Goal: Task Accomplishment & Management: Use online tool/utility

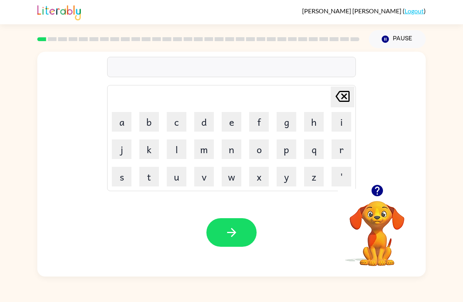
click at [448, 241] on div "[PERSON_NAME] last character input a b c d e f g h i j k l m n o p q r s t u v …" at bounding box center [231, 162] width 463 height 229
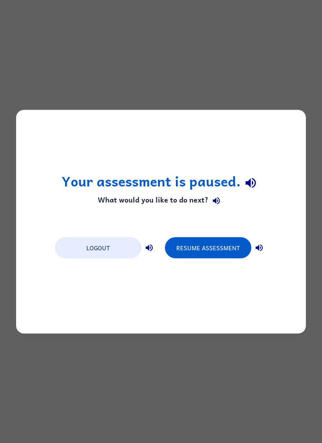
click at [153, 246] on icon "button" at bounding box center [148, 247] width 9 height 9
click at [245, 250] on button "Resume Assessment" at bounding box center [208, 247] width 86 height 21
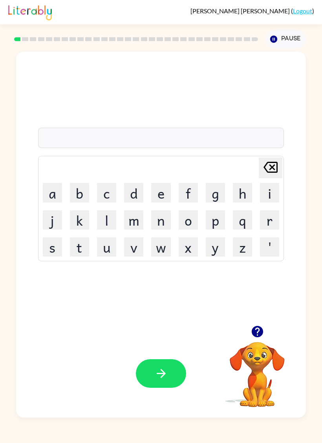
click at [78, 198] on button "b" at bounding box center [79, 192] width 19 height 19
click at [196, 213] on button "o" at bounding box center [187, 220] width 19 height 19
click at [276, 217] on button "r" at bounding box center [269, 220] width 19 height 19
click at [138, 198] on button "d" at bounding box center [133, 192] width 19 height 19
click at [159, 196] on button "e" at bounding box center [160, 192] width 19 height 19
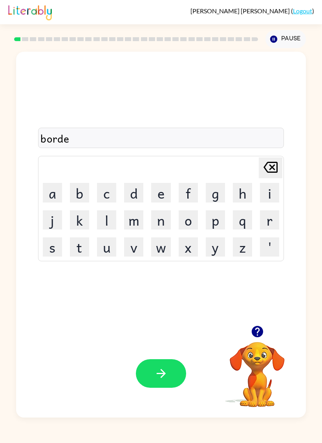
click at [274, 226] on button "r" at bounding box center [269, 220] width 19 height 19
click at [164, 302] on div "Your browser must support playing .mp4 files to use Literably. Please try using…" at bounding box center [160, 374] width 289 height 88
click at [152, 302] on button "button" at bounding box center [161, 374] width 50 height 29
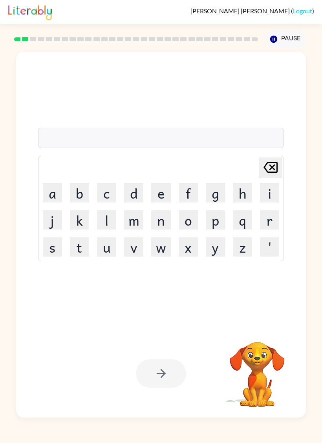
click at [107, 188] on button "c" at bounding box center [106, 192] width 19 height 19
click at [187, 223] on button "o" at bounding box center [187, 220] width 19 height 19
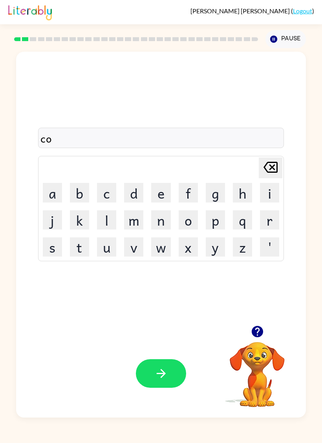
click at [100, 249] on button "u" at bounding box center [106, 247] width 19 height 19
click at [165, 213] on button "n" at bounding box center [160, 220] width 19 height 19
click at [78, 251] on button "t" at bounding box center [79, 247] width 19 height 19
click at [144, 302] on button "button" at bounding box center [161, 374] width 50 height 29
click at [107, 219] on button "l" at bounding box center [106, 220] width 19 height 19
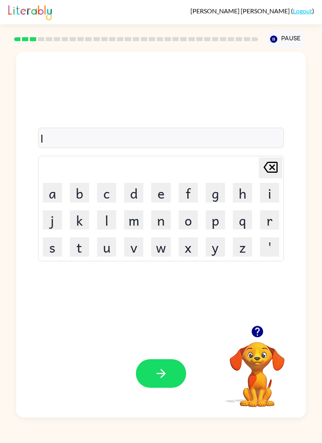
click at [196, 219] on button "o" at bounding box center [187, 220] width 19 height 19
click at [100, 189] on button "c" at bounding box center [106, 192] width 19 height 19
click at [56, 201] on button "a" at bounding box center [52, 192] width 19 height 19
click at [273, 194] on button "i" at bounding box center [269, 192] width 19 height 19
click at [84, 246] on button "t" at bounding box center [79, 247] width 19 height 19
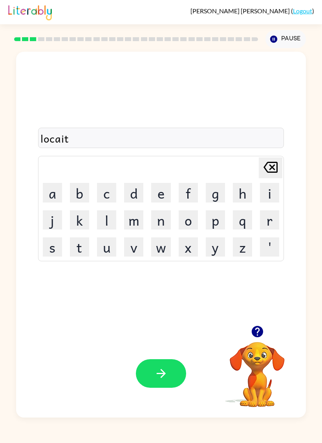
click at [147, 302] on button "button" at bounding box center [161, 374] width 50 height 29
click at [77, 247] on button "t" at bounding box center [79, 247] width 19 height 19
click at [162, 245] on button "w" at bounding box center [160, 247] width 19 height 19
click at [274, 192] on button "i" at bounding box center [269, 192] width 19 height 19
click at [164, 219] on button "n" at bounding box center [160, 220] width 19 height 19
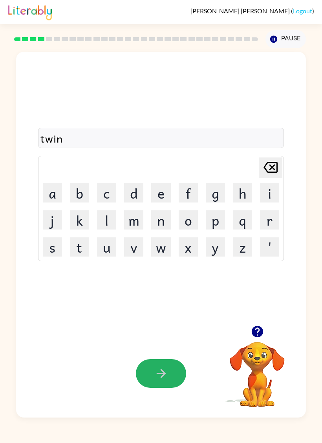
click at [178, 302] on button "button" at bounding box center [161, 374] width 50 height 29
click at [259, 302] on icon "button" at bounding box center [256, 331] width 11 height 11
click at [162, 226] on button "n" at bounding box center [160, 220] width 19 height 19
click at [50, 198] on button "a" at bounding box center [52, 192] width 19 height 19
click at [277, 218] on button "r" at bounding box center [269, 220] width 19 height 19
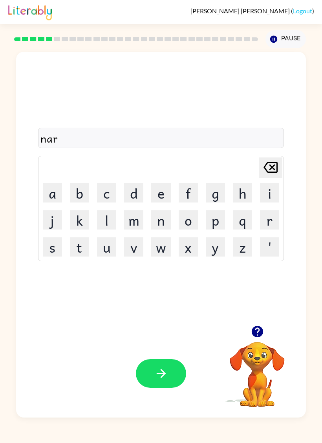
click at [50, 197] on button "a" at bounding box center [52, 192] width 19 height 19
click at [267, 192] on button "i" at bounding box center [269, 192] width 19 height 19
click at [106, 222] on button "l" at bounding box center [106, 220] width 19 height 19
click at [207, 246] on button "y" at bounding box center [214, 247] width 19 height 19
click at [160, 302] on icon "button" at bounding box center [161, 374] width 14 height 14
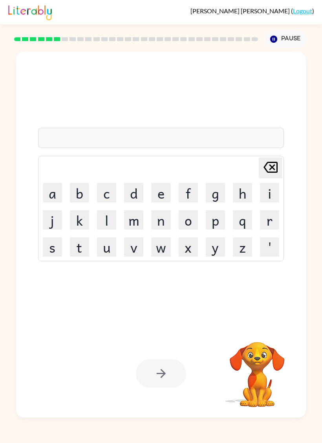
click at [82, 183] on button "b" at bounding box center [79, 192] width 19 height 19
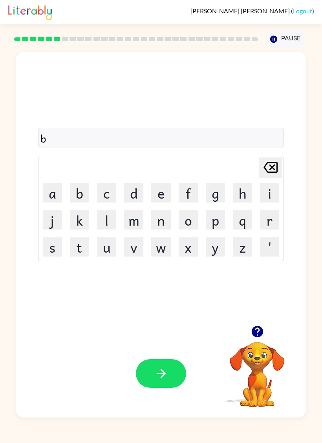
click at [160, 194] on button "e" at bounding box center [160, 192] width 19 height 19
click at [247, 191] on button "h" at bounding box center [242, 192] width 19 height 19
click at [154, 221] on button "n" at bounding box center [160, 220] width 19 height 19
click at [130, 192] on button "d" at bounding box center [133, 192] width 19 height 19
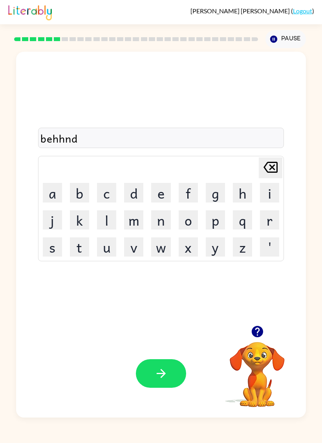
click at [271, 170] on icon "[PERSON_NAME] last character input" at bounding box center [270, 167] width 19 height 19
click at [273, 170] on icon "[PERSON_NAME] last character input" at bounding box center [270, 167] width 19 height 19
click at [270, 198] on button "i" at bounding box center [269, 192] width 19 height 19
click at [162, 217] on button "n" at bounding box center [160, 220] width 19 height 19
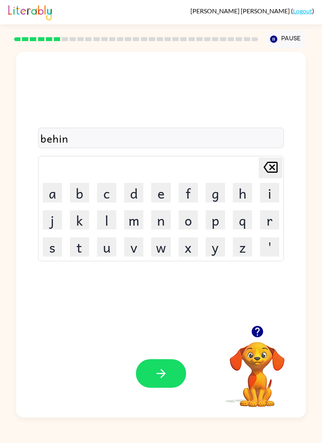
click at [127, 192] on button "d" at bounding box center [133, 192] width 19 height 19
click at [159, 302] on button "button" at bounding box center [161, 374] width 50 height 29
click at [82, 250] on button "t" at bounding box center [79, 247] width 19 height 19
click at [270, 220] on button "r" at bounding box center [269, 220] width 19 height 19
click at [106, 191] on button "c" at bounding box center [106, 192] width 19 height 19
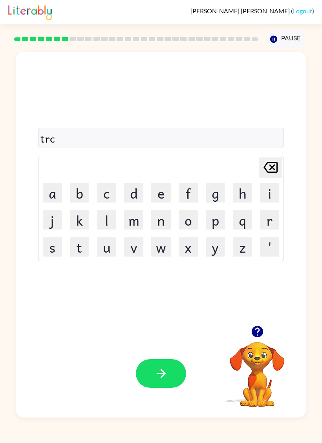
click at [80, 216] on button "k" at bounding box center [79, 220] width 19 height 19
click at [106, 216] on button "l" at bounding box center [106, 220] width 19 height 19
click at [160, 189] on button "e" at bounding box center [160, 192] width 19 height 19
click at [278, 173] on icon "[PERSON_NAME] last character input" at bounding box center [270, 167] width 19 height 19
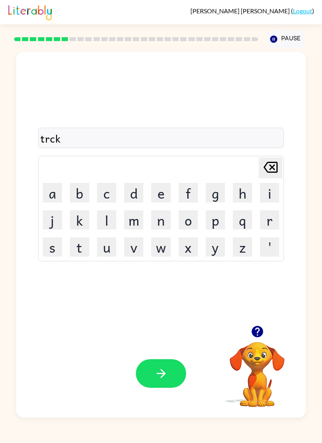
click at [274, 170] on icon at bounding box center [270, 167] width 14 height 11
click at [272, 166] on icon "[PERSON_NAME] last character input" at bounding box center [270, 167] width 19 height 19
click at [272, 188] on button "i" at bounding box center [269, 192] width 19 height 19
click at [104, 188] on button "c" at bounding box center [106, 192] width 19 height 19
click at [78, 220] on button "k" at bounding box center [79, 220] width 19 height 19
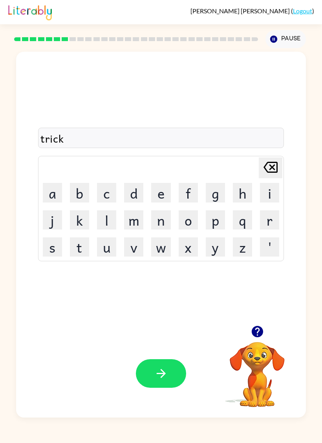
click at [104, 220] on button "l" at bounding box center [106, 220] width 19 height 19
click at [163, 192] on button "e" at bounding box center [160, 192] width 19 height 19
click at [164, 302] on button "button" at bounding box center [161, 374] width 50 height 29
click at [259, 302] on icon "button" at bounding box center [256, 331] width 11 height 11
click at [131, 225] on button "m" at bounding box center [133, 220] width 19 height 19
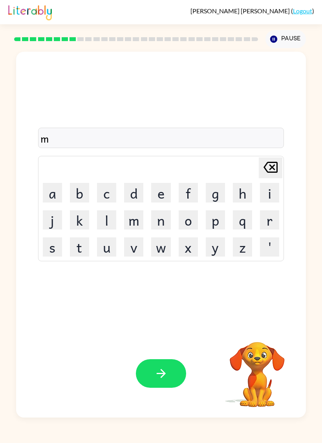
click at [268, 191] on button "i" at bounding box center [269, 192] width 19 height 19
click at [271, 225] on button "r" at bounding box center [269, 220] width 19 height 19
click at [102, 187] on button "c" at bounding box center [106, 192] width 19 height 19
click at [73, 222] on button "k" at bounding box center [79, 220] width 19 height 19
click at [161, 195] on button "e" at bounding box center [160, 192] width 19 height 19
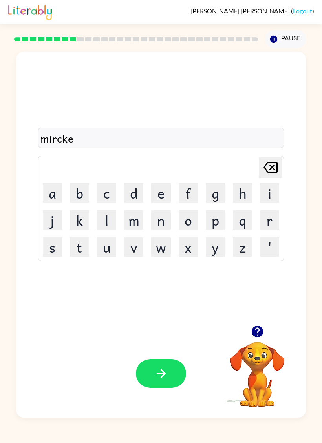
click at [171, 302] on button "button" at bounding box center [161, 374] width 50 height 29
click at [163, 214] on button "n" at bounding box center [160, 220] width 19 height 19
click at [265, 185] on button "i" at bounding box center [269, 192] width 19 height 19
click at [133, 213] on button "m" at bounding box center [133, 220] width 19 height 19
click at [78, 187] on button "b" at bounding box center [79, 192] width 19 height 19
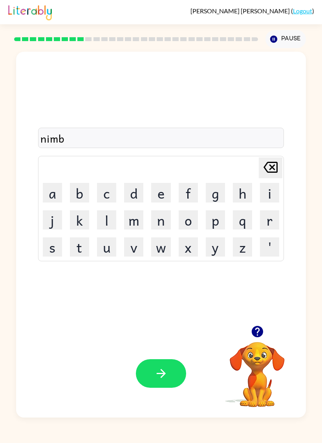
click at [105, 222] on button "l" at bounding box center [106, 220] width 19 height 19
click at [169, 192] on button "e" at bounding box center [160, 192] width 19 height 19
click at [176, 302] on button "button" at bounding box center [161, 374] width 50 height 29
click at [179, 214] on button "o" at bounding box center [187, 220] width 19 height 19
click at [158, 224] on button "n" at bounding box center [160, 220] width 19 height 19
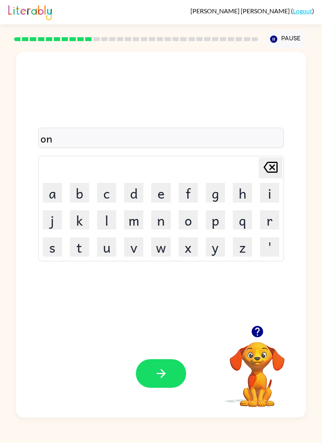
click at [186, 195] on button "f" at bounding box center [187, 192] width 19 height 19
click at [181, 219] on button "o" at bounding box center [187, 220] width 19 height 19
click at [109, 242] on button "u" at bounding box center [106, 247] width 19 height 19
click at [107, 217] on button "l" at bounding box center [106, 220] width 19 height 19
click at [128, 189] on button "d" at bounding box center [133, 192] width 19 height 19
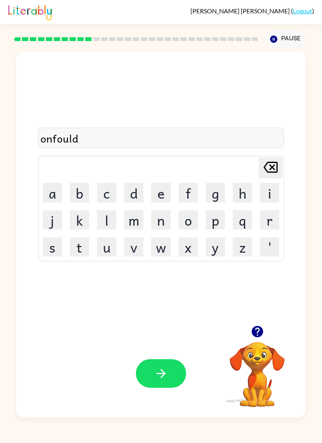
click at [185, 302] on button "button" at bounding box center [161, 374] width 50 height 29
click at [64, 146] on div at bounding box center [161, 138] width 246 height 20
click at [133, 188] on button "d" at bounding box center [133, 192] width 19 height 19
click at [192, 221] on button "o" at bounding box center [187, 220] width 19 height 19
click at [51, 202] on button "a" at bounding box center [52, 192] width 19 height 19
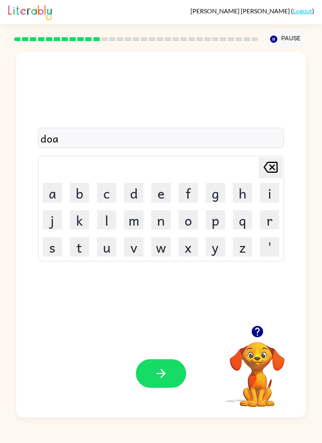
click at [259, 302] on icon "button" at bounding box center [256, 331] width 11 height 11
click at [272, 170] on icon "[PERSON_NAME] last character input" at bounding box center [270, 167] width 19 height 19
click at [273, 167] on icon at bounding box center [270, 167] width 14 height 11
click at [77, 195] on button "b" at bounding box center [79, 192] width 19 height 19
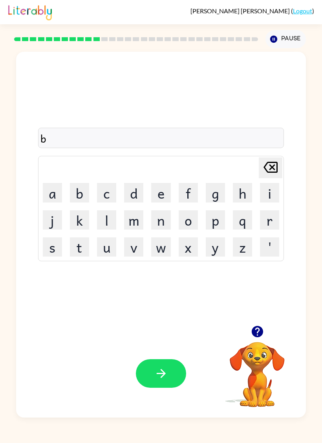
click at [192, 222] on button "o" at bounding box center [187, 220] width 19 height 19
click at [52, 193] on button "a" at bounding box center [52, 192] width 19 height 19
click at [269, 173] on icon at bounding box center [270, 167] width 14 height 11
click at [35, 184] on div "bo Delete Delete last character input a b c d e f g h i j k l m n o p q r s t u…" at bounding box center [160, 189] width 289 height 274
click at [59, 186] on button "a" at bounding box center [52, 192] width 19 height 19
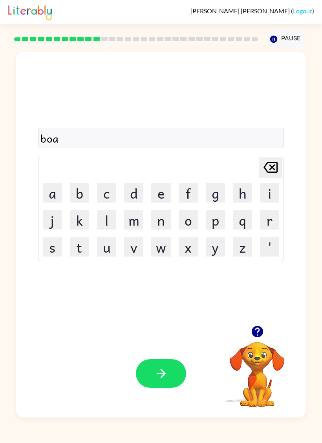
click at [75, 249] on button "t" at bounding box center [79, 247] width 19 height 19
click at [163, 302] on button "button" at bounding box center [161, 374] width 50 height 29
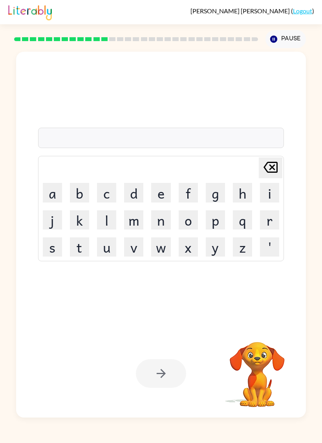
click at [80, 192] on button "b" at bounding box center [79, 192] width 19 height 19
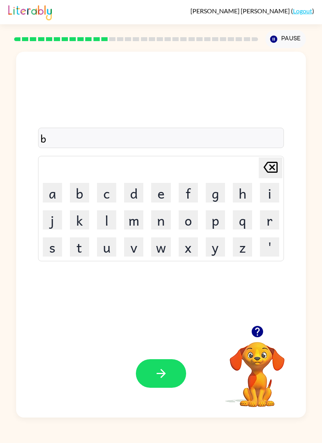
click at [160, 189] on button "e" at bounding box center [160, 192] width 19 height 19
click at [73, 245] on button "t" at bounding box center [79, 247] width 19 height 19
click at [78, 252] on button "t" at bounding box center [79, 247] width 19 height 19
click at [274, 187] on button "i" at bounding box center [269, 192] width 19 height 19
click at [136, 223] on button "m" at bounding box center [133, 220] width 19 height 19
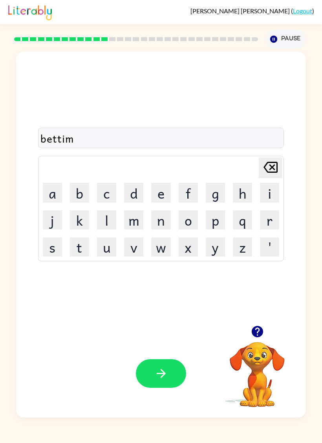
click at [165, 196] on button "e" at bounding box center [160, 192] width 19 height 19
click at [170, 302] on div "Your browser must support playing .mp4 files to use Literably. Please try using…" at bounding box center [160, 374] width 289 height 88
click at [176, 302] on button "button" at bounding box center [161, 374] width 50 height 29
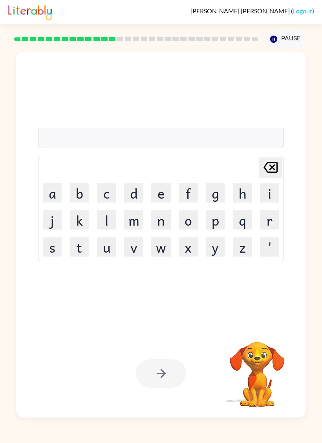
click at [179, 182] on td "f" at bounding box center [188, 193] width 26 height 26
click at [179, 181] on td "f" at bounding box center [188, 193] width 26 height 26
click at [273, 196] on button "i" at bounding box center [269, 192] width 19 height 19
click at [271, 172] on icon "[PERSON_NAME] last character input" at bounding box center [270, 167] width 19 height 19
click at [256, 302] on icon "button" at bounding box center [256, 331] width 11 height 11
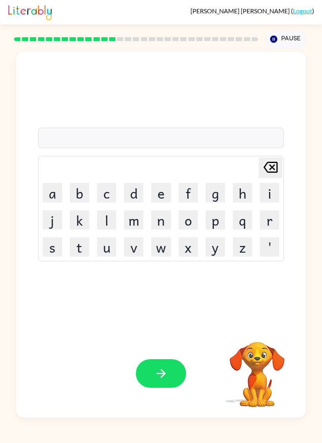
click at [193, 198] on button "f" at bounding box center [187, 192] width 19 height 19
click at [271, 193] on button "i" at bounding box center [269, 192] width 19 height 19
click at [73, 245] on button "t" at bounding box center [79, 247] width 19 height 19
click at [76, 254] on button "t" at bounding box center [79, 247] width 19 height 19
click at [272, 171] on icon "[PERSON_NAME] last character input" at bounding box center [270, 167] width 19 height 19
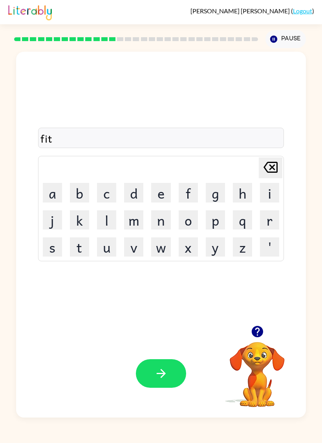
click at [160, 223] on button "n" at bounding box center [160, 220] width 19 height 19
click at [154, 198] on button "e" at bounding box center [160, 192] width 19 height 19
click at [54, 255] on button "s" at bounding box center [52, 247] width 19 height 19
click at [162, 302] on icon "button" at bounding box center [160, 373] width 9 height 9
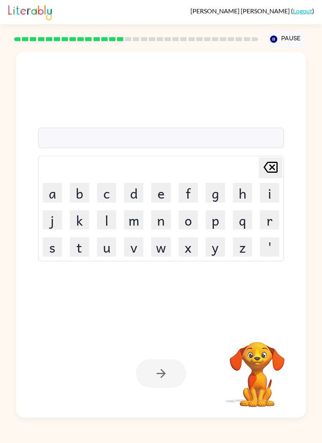
click at [138, 194] on button "d" at bounding box center [133, 192] width 19 height 19
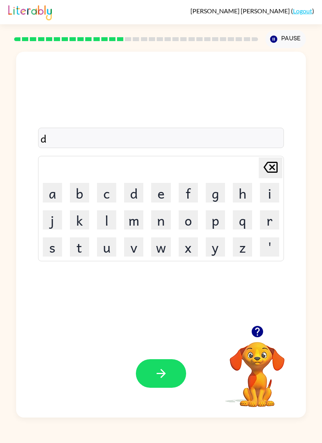
click at [166, 192] on button "e" at bounding box center [160, 192] width 19 height 19
click at [114, 221] on button "l" at bounding box center [106, 220] width 19 height 19
click at [53, 193] on button "a" at bounding box center [52, 192] width 19 height 19
click at [219, 254] on button "y" at bounding box center [214, 247] width 19 height 19
click at [162, 302] on icon "button" at bounding box center [160, 373] width 9 height 9
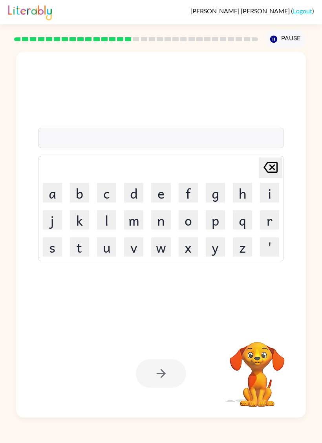
click at [80, 253] on button "t" at bounding box center [79, 247] width 19 height 19
click at [102, 247] on button "u" at bounding box center [106, 247] width 19 height 19
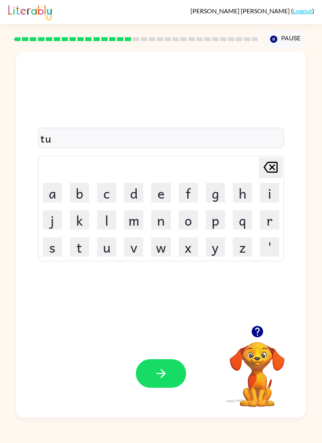
click at [267, 220] on button "r" at bounding box center [269, 220] width 19 height 19
click at [133, 222] on button "m" at bounding box center [133, 220] width 19 height 19
click at [174, 302] on button "button" at bounding box center [161, 374] width 50 height 29
click at [261, 302] on icon "button" at bounding box center [257, 332] width 14 height 14
click at [48, 248] on button "s" at bounding box center [52, 247] width 19 height 19
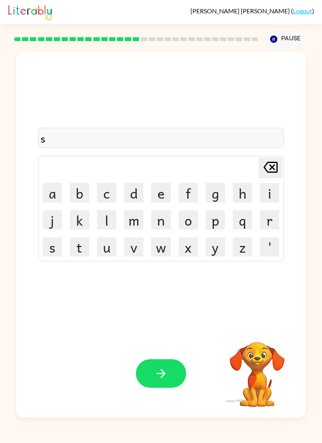
click at [159, 187] on button "e" at bounding box center [160, 192] width 19 height 19
click at [78, 241] on button "t" at bounding box center [79, 247] width 19 height 19
click at [178, 302] on div at bounding box center [161, 374] width 50 height 29
click at [178, 302] on button "button" at bounding box center [161, 374] width 50 height 29
click at [178, 302] on div at bounding box center [161, 374] width 50 height 29
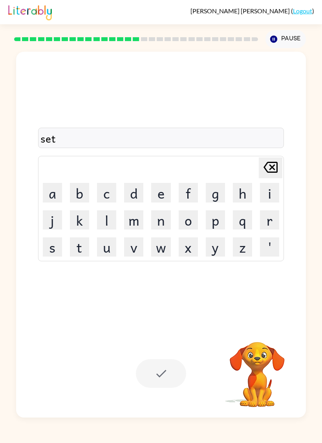
click at [173, 302] on div at bounding box center [161, 374] width 50 height 29
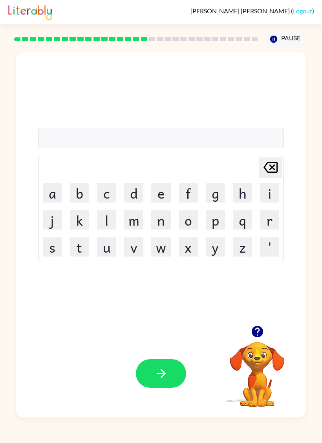
click at [218, 224] on button "p" at bounding box center [214, 220] width 19 height 19
click at [275, 220] on button "r" at bounding box center [269, 220] width 19 height 19
click at [164, 197] on button "e" at bounding box center [160, 192] width 19 height 19
click at [46, 193] on button "a" at bounding box center [52, 192] width 19 height 19
click at [133, 226] on button "m" at bounding box center [133, 220] width 19 height 19
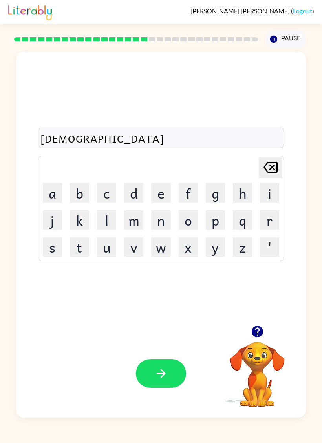
click at [274, 193] on button "i" at bounding box center [269, 192] width 19 height 19
click at [164, 220] on button "n" at bounding box center [160, 220] width 19 height 19
click at [219, 189] on button "g" at bounding box center [214, 192] width 19 height 19
click at [168, 302] on button "button" at bounding box center [161, 374] width 50 height 29
click at [256, 302] on icon "button" at bounding box center [256, 331] width 11 height 11
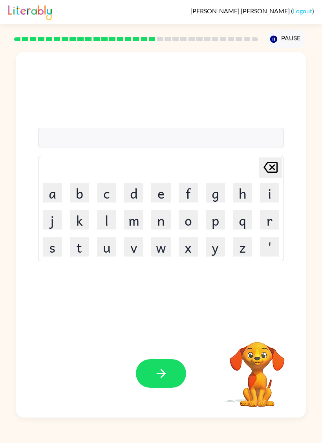
click at [221, 217] on button "p" at bounding box center [214, 220] width 19 height 19
click at [106, 217] on button "l" at bounding box center [106, 220] width 19 height 19
click at [48, 196] on button "a" at bounding box center [52, 192] width 19 height 19
click at [51, 246] on button "s" at bounding box center [52, 247] width 19 height 19
click at [76, 241] on button "t" at bounding box center [79, 247] width 19 height 19
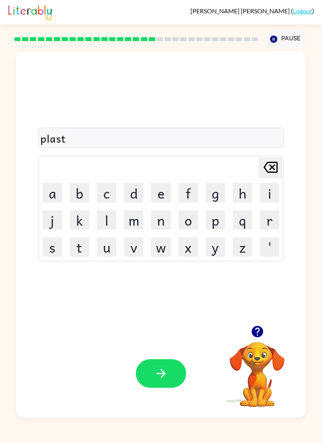
click at [274, 193] on button "i" at bounding box center [269, 192] width 19 height 19
click at [102, 191] on button "c" at bounding box center [106, 192] width 19 height 19
click at [180, 302] on button "button" at bounding box center [161, 374] width 50 height 29
click at [136, 198] on button "d" at bounding box center [133, 192] width 19 height 19
click at [159, 187] on button "e" at bounding box center [160, 192] width 19 height 19
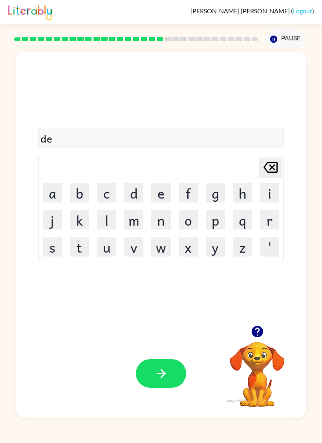
click at [50, 248] on button "s" at bounding box center [52, 247] width 19 height 19
click at [220, 225] on button "p" at bounding box center [214, 220] width 19 height 19
click at [104, 218] on button "l" at bounding box center [106, 220] width 19 height 19
click at [53, 190] on button "a" at bounding box center [52, 192] width 19 height 19
click at [221, 247] on button "y" at bounding box center [214, 247] width 19 height 19
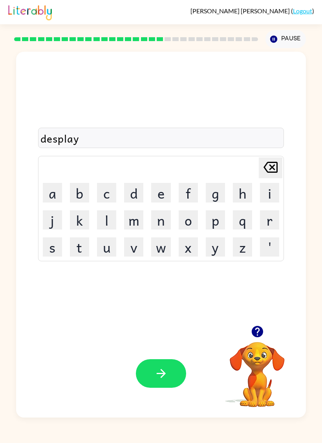
click at [176, 302] on button "button" at bounding box center [161, 374] width 50 height 29
click at [137, 193] on button "d" at bounding box center [133, 192] width 19 height 19
click at [197, 213] on button "o" at bounding box center [187, 220] width 19 height 19
click at [50, 245] on button "s" at bounding box center [52, 247] width 19 height 19
click at [74, 249] on button "t" at bounding box center [79, 247] width 19 height 19
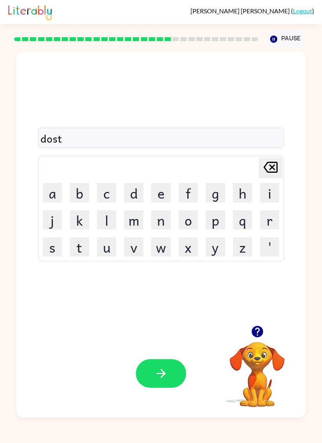
click at [270, 191] on button "i" at bounding box center [269, 192] width 19 height 19
click at [134, 200] on button "d" at bounding box center [133, 192] width 19 height 19
click at [158, 302] on icon "button" at bounding box center [161, 374] width 14 height 14
click at [109, 186] on button "c" at bounding box center [106, 192] width 19 height 19
click at [163, 191] on button "e" at bounding box center [160, 192] width 19 height 19
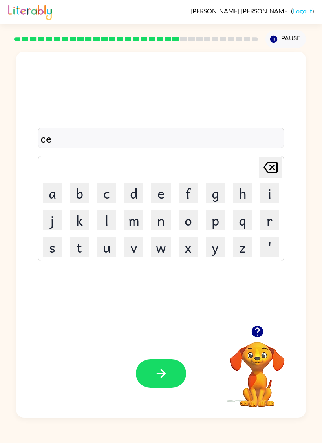
click at [161, 216] on button "n" at bounding box center [160, 220] width 19 height 19
click at [70, 251] on button "t" at bounding box center [79, 247] width 19 height 19
click at [160, 184] on button "e" at bounding box center [160, 192] width 19 height 19
click at [219, 223] on button "p" at bounding box center [214, 220] width 19 height 19
click at [274, 195] on button "i" at bounding box center [269, 192] width 19 height 19
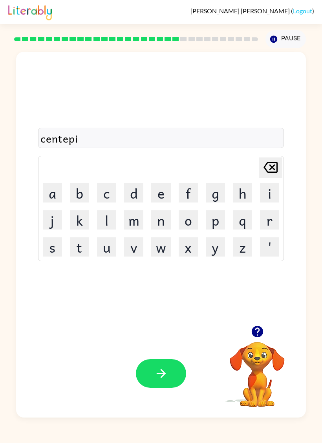
click at [133, 195] on button "d" at bounding box center [133, 192] width 19 height 19
click at [173, 302] on button "button" at bounding box center [161, 374] width 50 height 29
click at [263, 302] on button "button" at bounding box center [257, 332] width 20 height 20
click at [272, 222] on button "r" at bounding box center [269, 220] width 19 height 19
click at [52, 188] on button "a" at bounding box center [52, 192] width 19 height 19
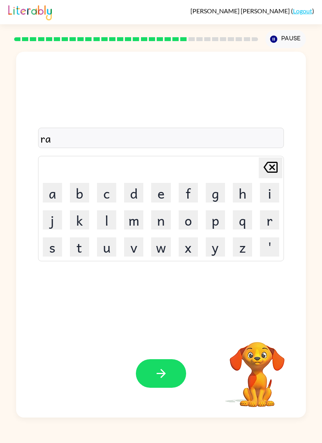
click at [273, 194] on button "i" at bounding box center [269, 192] width 19 height 19
click at [165, 216] on button "n" at bounding box center [160, 220] width 19 height 19
click at [260, 302] on icon "button" at bounding box center [257, 332] width 14 height 14
click at [104, 198] on button "c" at bounding box center [106, 192] width 19 height 19
click at [188, 220] on button "o" at bounding box center [187, 220] width 19 height 19
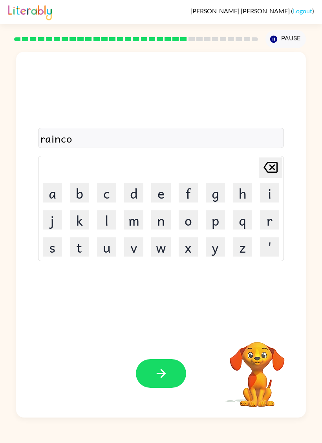
click at [73, 246] on button "t" at bounding box center [79, 247] width 19 height 19
click at [165, 302] on icon "button" at bounding box center [161, 374] width 14 height 14
click at [139, 214] on button "m" at bounding box center [133, 220] width 19 height 19
click at [48, 192] on button "a" at bounding box center [52, 192] width 19 height 19
click at [272, 222] on button "r" at bounding box center [269, 220] width 19 height 19
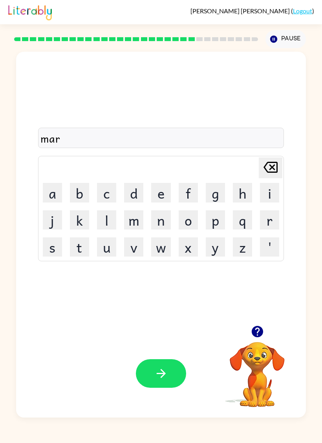
click at [76, 225] on button "k" at bounding box center [79, 220] width 19 height 19
click at [165, 191] on button "e" at bounding box center [160, 192] width 19 height 19
click at [274, 220] on button "r" at bounding box center [269, 220] width 19 height 19
click at [258, 302] on icon "button" at bounding box center [256, 331] width 11 height 11
click at [171, 302] on button "button" at bounding box center [161, 374] width 50 height 29
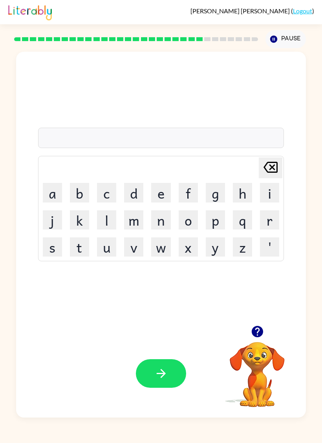
click at [53, 195] on button "a" at bounding box center [52, 192] width 19 height 19
click at [131, 246] on button "v" at bounding box center [133, 247] width 19 height 19
click at [166, 217] on button "n" at bounding box center [160, 220] width 19 height 19
click at [113, 194] on button "c" at bounding box center [106, 192] width 19 height 19
click at [274, 184] on button "i" at bounding box center [269, 192] width 19 height 19
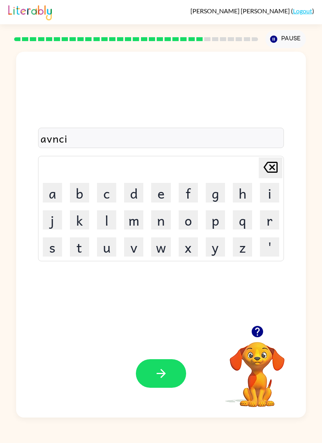
click at [167, 216] on button "n" at bounding box center [160, 220] width 19 height 19
click at [213, 192] on button "g" at bounding box center [214, 192] width 19 height 19
click at [174, 302] on button "button" at bounding box center [161, 374] width 50 height 29
click at [218, 200] on button "g" at bounding box center [214, 192] width 19 height 19
click at [192, 222] on button "o" at bounding box center [187, 220] width 19 height 19
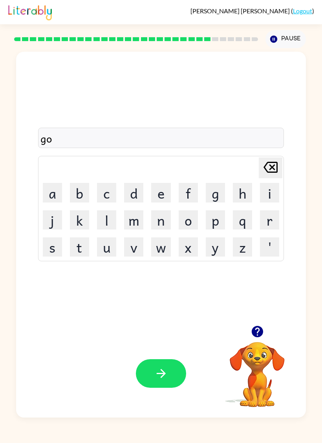
click at [130, 249] on button "v" at bounding box center [133, 247] width 19 height 19
click at [275, 175] on icon "[PERSON_NAME] last character input" at bounding box center [270, 167] width 19 height 19
click at [78, 200] on button "b" at bounding box center [79, 192] width 19 height 19
click at [112, 222] on button "l" at bounding box center [106, 220] width 19 height 19
click at [166, 224] on button "n" at bounding box center [160, 220] width 19 height 19
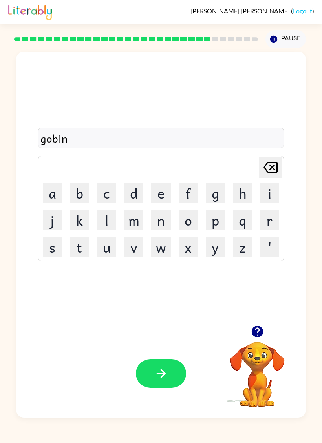
click at [273, 174] on icon "[PERSON_NAME] last character input" at bounding box center [270, 167] width 19 height 19
click at [267, 173] on icon at bounding box center [270, 167] width 14 height 11
click at [108, 222] on button "l" at bounding box center [106, 220] width 19 height 19
click at [269, 189] on button "i" at bounding box center [269, 192] width 19 height 19
click at [163, 221] on button "n" at bounding box center [160, 220] width 19 height 19
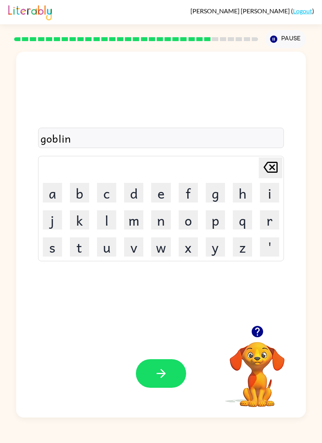
click at [165, 302] on button "button" at bounding box center [161, 374] width 50 height 29
click at [253, 302] on button "button" at bounding box center [257, 332] width 20 height 20
click at [223, 190] on button "g" at bounding box center [214, 192] width 19 height 19
click at [190, 218] on button "o" at bounding box center [187, 220] width 19 height 19
click at [134, 247] on button "v" at bounding box center [133, 247] width 19 height 19
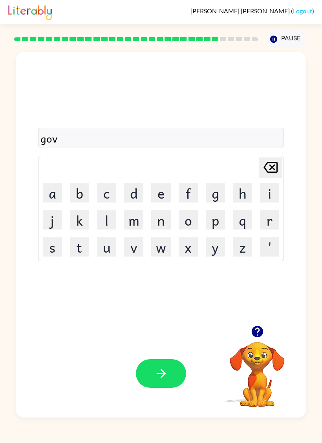
click at [165, 196] on button "e" at bounding box center [160, 192] width 19 height 19
click at [271, 220] on button "r" at bounding box center [269, 220] width 19 height 19
click at [140, 221] on button "m" at bounding box center [133, 220] width 19 height 19
click at [164, 188] on button "e" at bounding box center [160, 192] width 19 height 19
click at [168, 218] on button "n" at bounding box center [160, 220] width 19 height 19
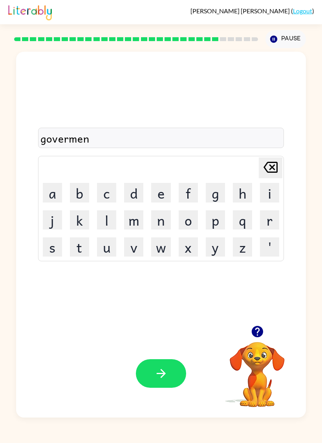
click at [82, 247] on button "t" at bounding box center [79, 247] width 19 height 19
click at [255, 302] on icon "button" at bounding box center [256, 331] width 11 height 11
click at [164, 302] on icon "button" at bounding box center [161, 374] width 14 height 14
click at [47, 243] on button "s" at bounding box center [52, 247] width 19 height 19
click at [74, 242] on button "t" at bounding box center [79, 247] width 19 height 19
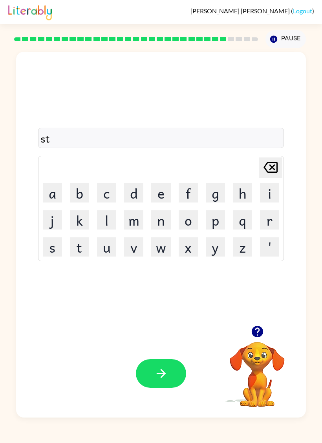
click at [274, 216] on button "r" at bounding box center [269, 220] width 19 height 19
click at [53, 193] on button "a" at bounding box center [52, 192] width 19 height 19
click at [270, 188] on button "i" at bounding box center [269, 192] width 19 height 19
click at [164, 220] on button "n" at bounding box center [160, 220] width 19 height 19
click at [155, 302] on button "button" at bounding box center [161, 374] width 50 height 29
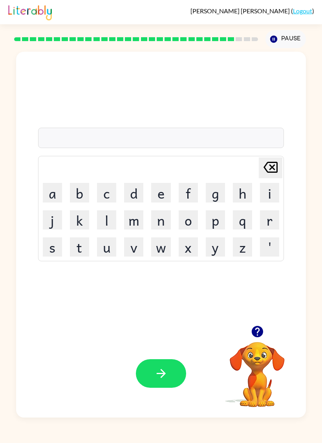
click at [49, 247] on button "s" at bounding box center [52, 247] width 19 height 19
click at [239, 191] on button "h" at bounding box center [242, 192] width 19 height 19
click at [46, 196] on button "a" at bounding box center [52, 192] width 19 height 19
click at [216, 223] on button "p" at bounding box center [214, 220] width 19 height 19
click at [158, 200] on button "e" at bounding box center [160, 192] width 19 height 19
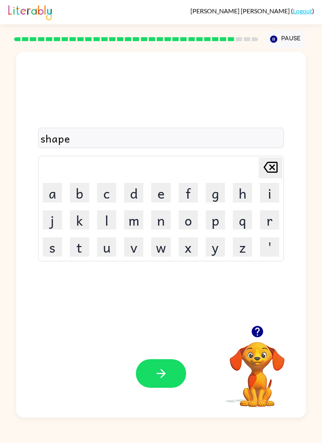
click at [143, 302] on button "button" at bounding box center [161, 374] width 50 height 29
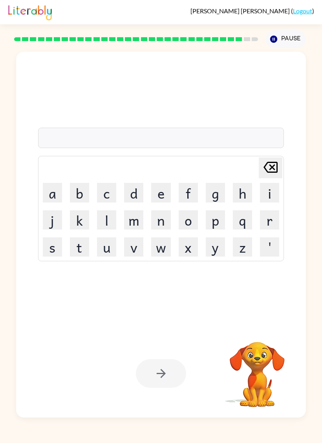
click at [100, 189] on button "c" at bounding box center [106, 192] width 19 height 19
click at [54, 190] on button "a" at bounding box center [52, 192] width 19 height 19
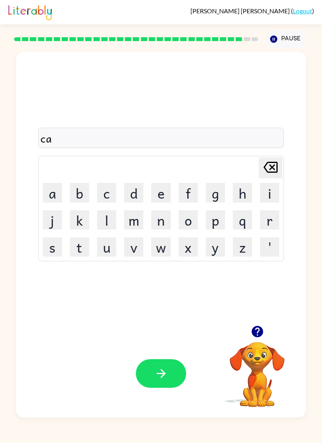
click at [280, 176] on button "[PERSON_NAME] last character input" at bounding box center [270, 168] width 24 height 21
click at [280, 176] on icon "[PERSON_NAME] last character input" at bounding box center [270, 167] width 19 height 19
click at [271, 174] on icon "[PERSON_NAME] last character input" at bounding box center [270, 167] width 19 height 19
click at [160, 189] on button "e" at bounding box center [160, 192] width 19 height 19
click at [194, 245] on button "x" at bounding box center [187, 247] width 19 height 19
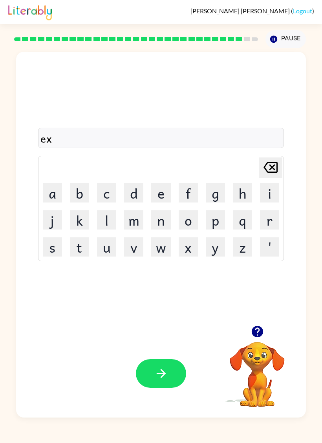
click at [165, 199] on button "e" at bounding box center [160, 192] width 19 height 19
click at [94, 225] on td "l" at bounding box center [106, 220] width 26 height 26
click at [94, 224] on td "l" at bounding box center [106, 220] width 26 height 26
click at [103, 216] on button "l" at bounding box center [106, 220] width 19 height 19
click at [103, 213] on button "l" at bounding box center [106, 220] width 19 height 19
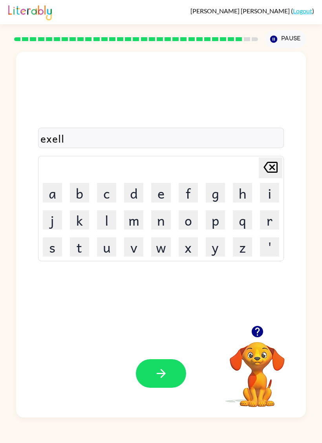
click at [155, 193] on button "e" at bounding box center [160, 192] width 19 height 19
click at [165, 223] on button "n" at bounding box center [160, 220] width 19 height 19
click at [76, 253] on button "t" at bounding box center [79, 247] width 19 height 19
click at [169, 302] on button "button" at bounding box center [161, 374] width 50 height 29
click at [218, 241] on button "y" at bounding box center [214, 247] width 19 height 19
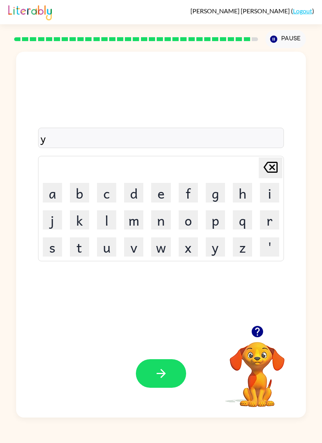
click at [189, 225] on button "o" at bounding box center [187, 220] width 19 height 19
click at [82, 191] on button "b" at bounding box center [79, 192] width 19 height 19
click at [281, 209] on td "r" at bounding box center [269, 220] width 26 height 26
click at [269, 193] on button "i" at bounding box center [269, 192] width 19 height 19
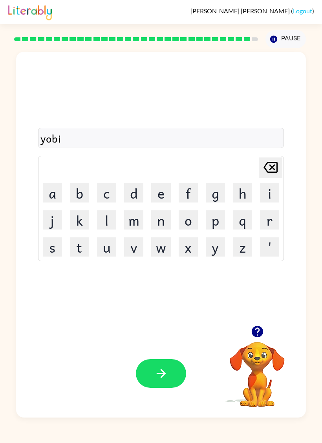
click at [104, 190] on button "c" at bounding box center [106, 192] width 19 height 19
click at [84, 227] on button "k" at bounding box center [79, 220] width 19 height 19
click at [162, 193] on button "e" at bounding box center [160, 192] width 19 height 19
click at [265, 222] on button "r" at bounding box center [269, 220] width 19 height 19
click at [145, 302] on button "button" at bounding box center [161, 374] width 50 height 29
